Goal: Check status

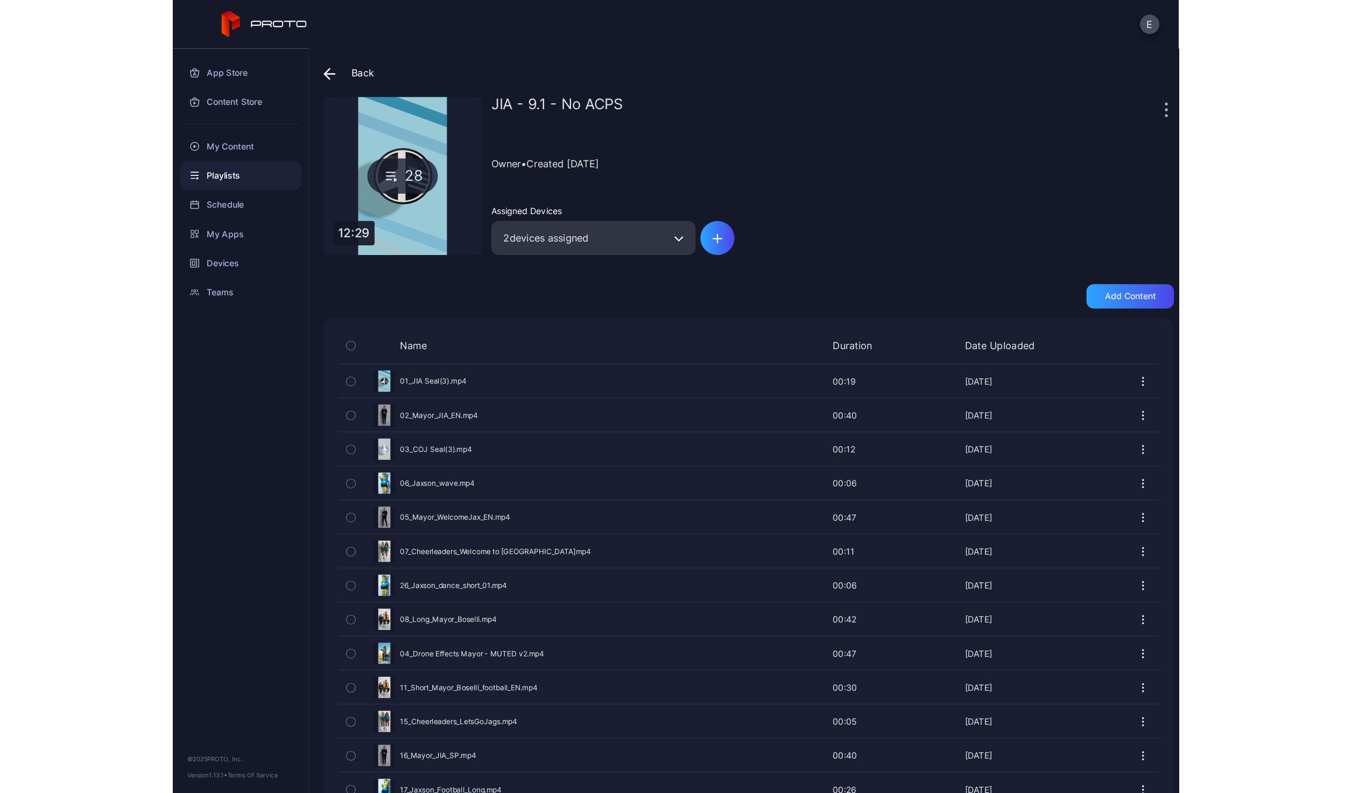
scroll to position [201, 0]
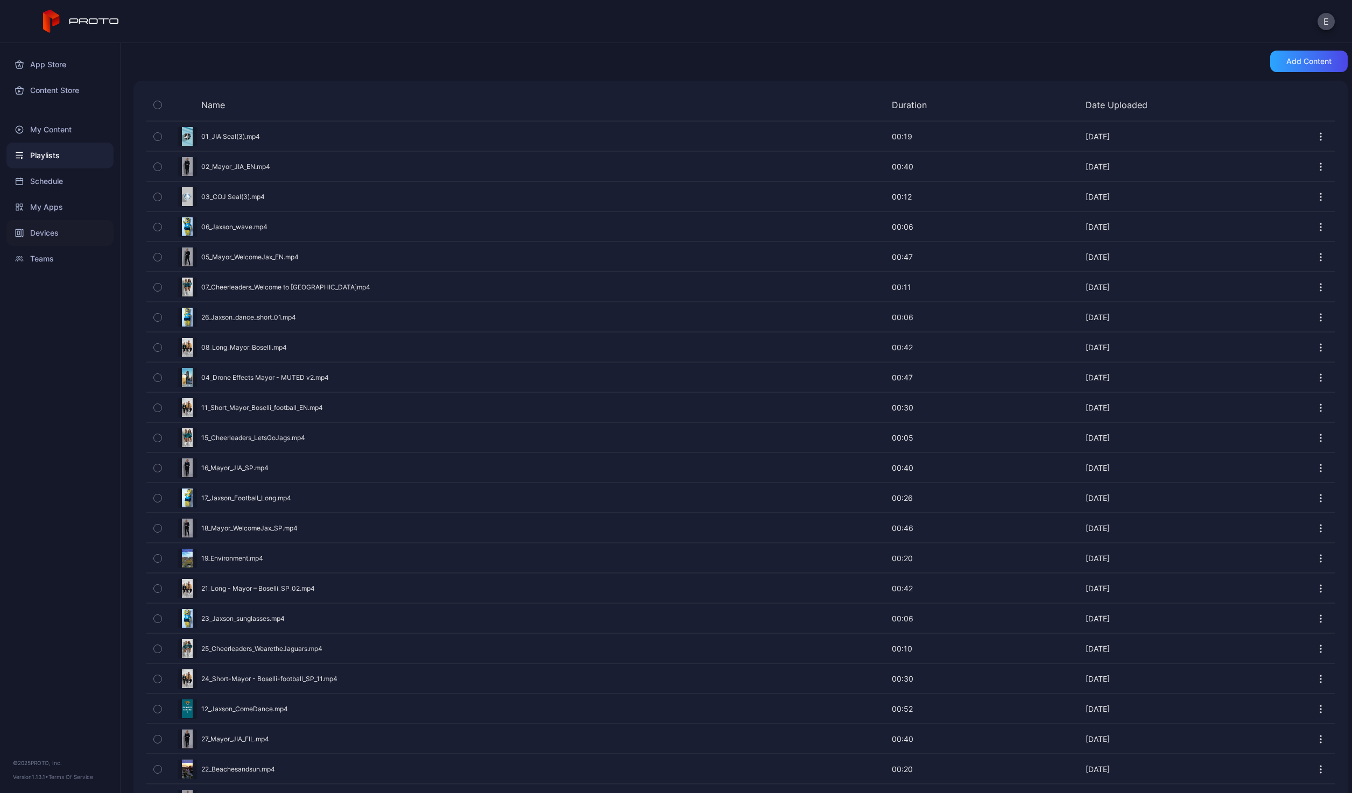
click at [73, 225] on div "Devices" at bounding box center [59, 233] width 107 height 26
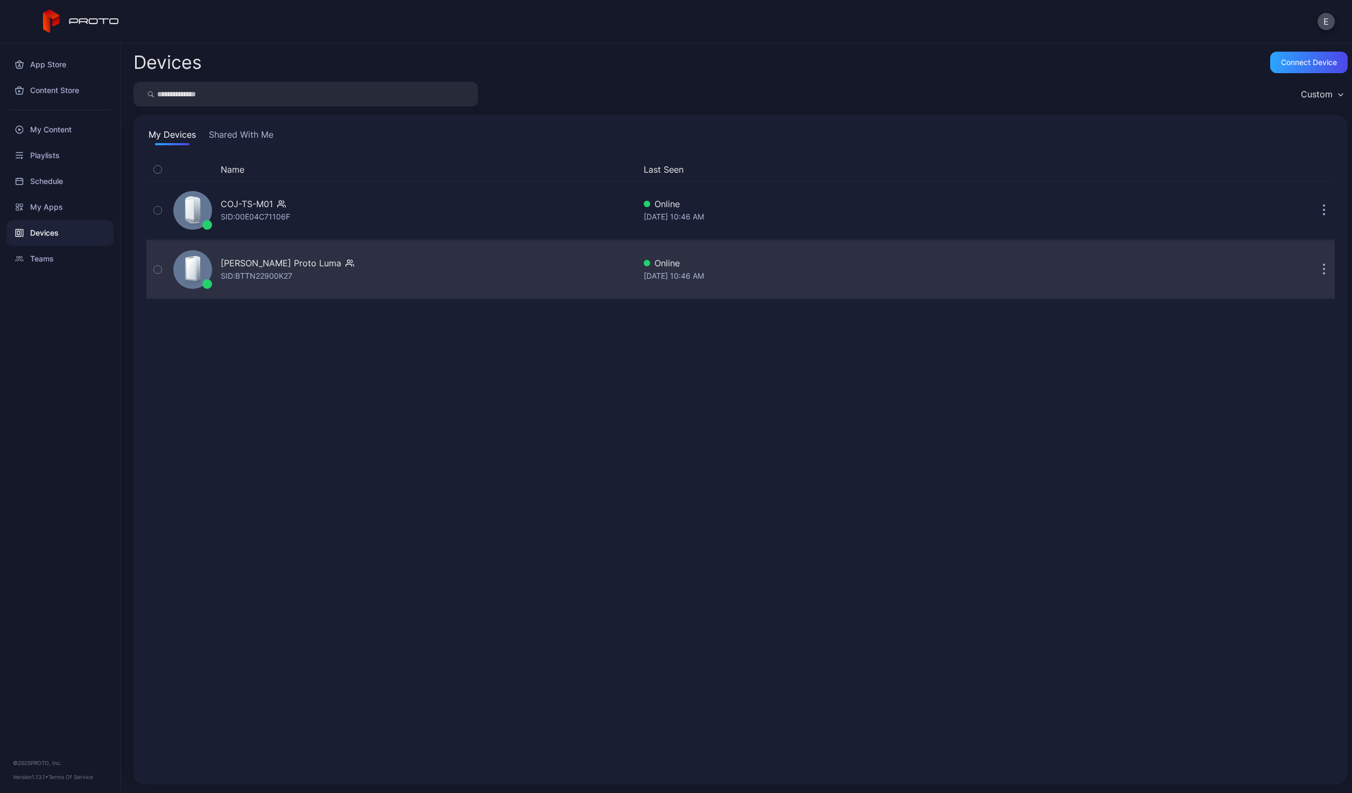
click at [258, 273] on div "SID: BTTN22900K27" at bounding box center [257, 276] width 72 height 13
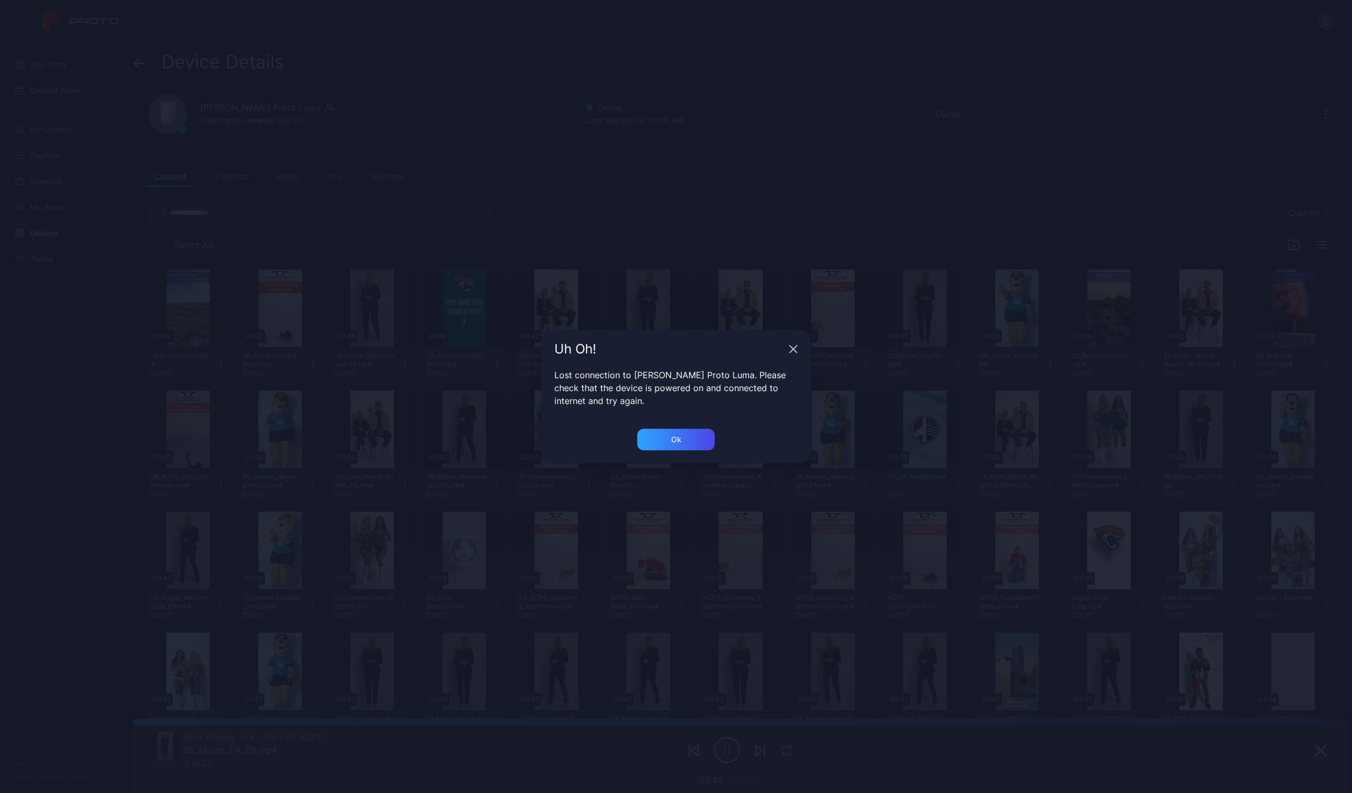
click at [669, 428] on div "Lost connection to [PERSON_NAME] Proto Luma. Please check that the device is po…" at bounding box center [675, 399] width 269 height 60
click at [667, 435] on div "Ok" at bounding box center [675, 440] width 77 height 22
